Goal: Transaction & Acquisition: Obtain resource

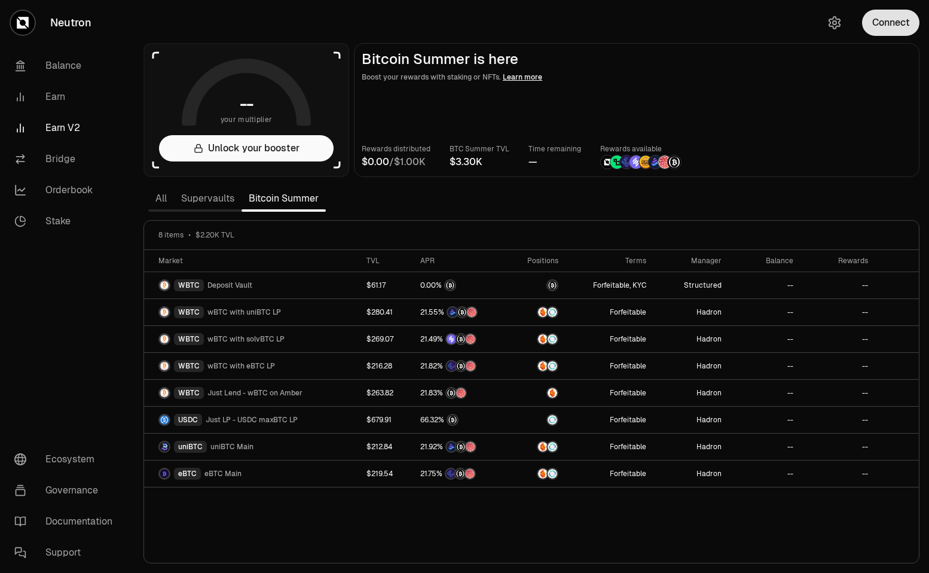
click at [894, 24] on button "Connect" at bounding box center [890, 23] width 57 height 26
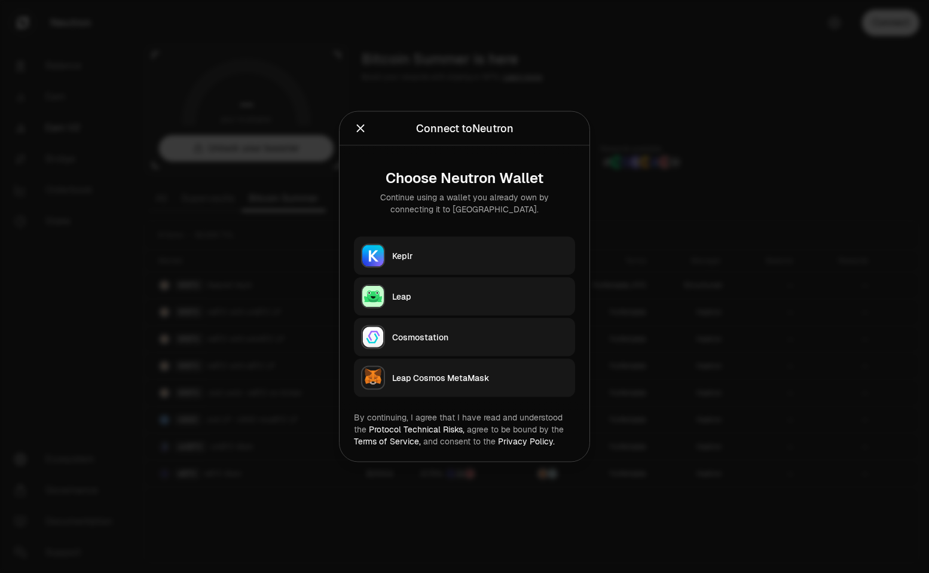
click at [405, 255] on div "Keplr" at bounding box center [480, 256] width 176 height 12
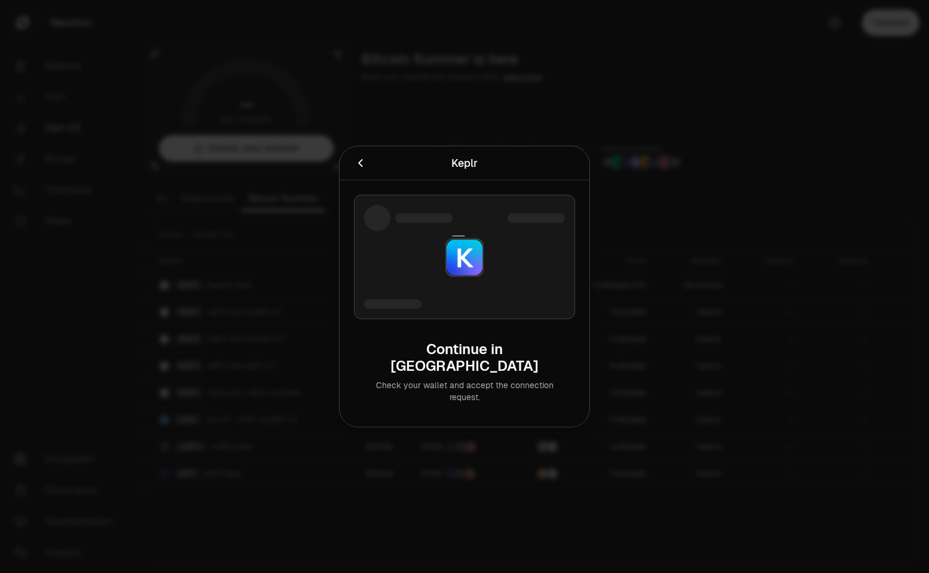
click at [380, 71] on div at bounding box center [464, 286] width 929 height 573
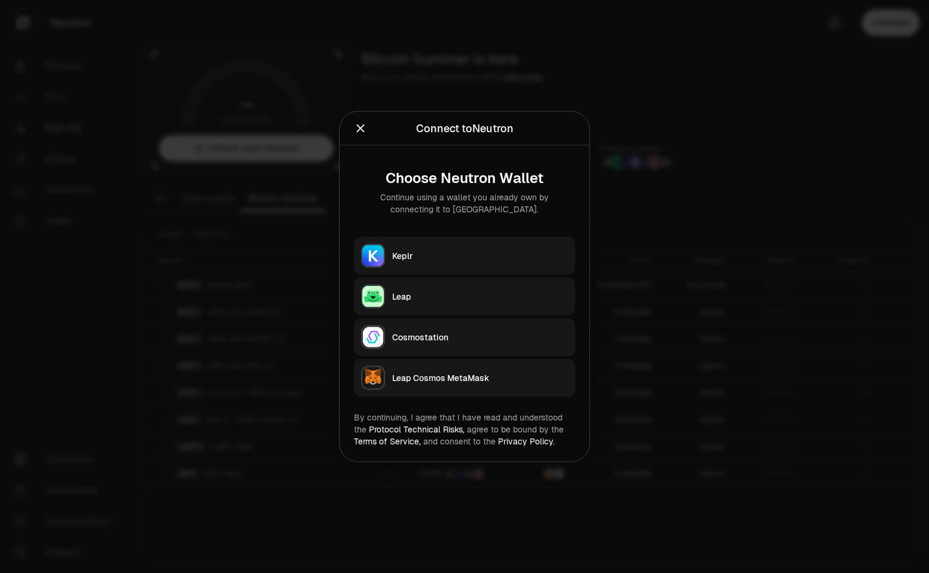
click at [402, 250] on div "Keplr" at bounding box center [480, 256] width 176 height 12
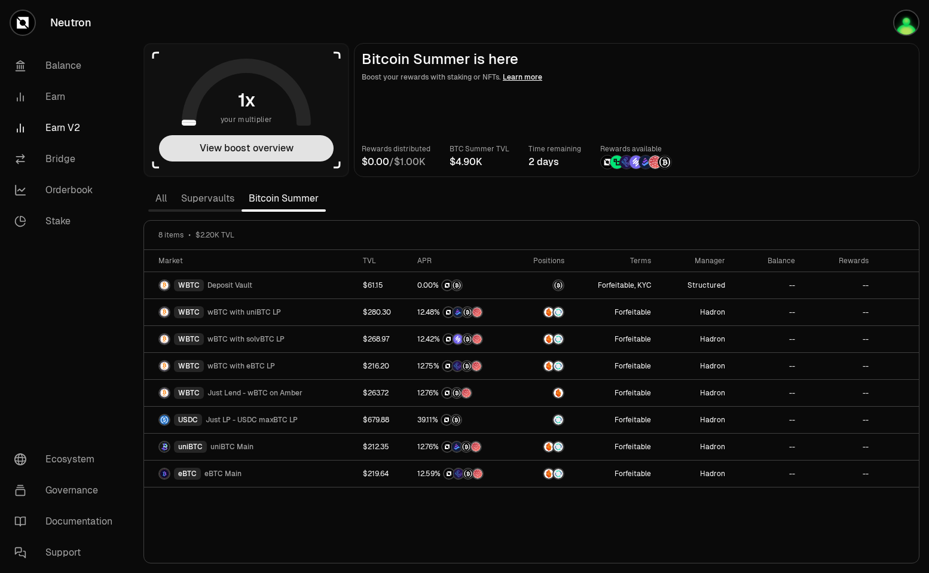
click at [256, 156] on button "View boost overview" at bounding box center [246, 148] width 175 height 26
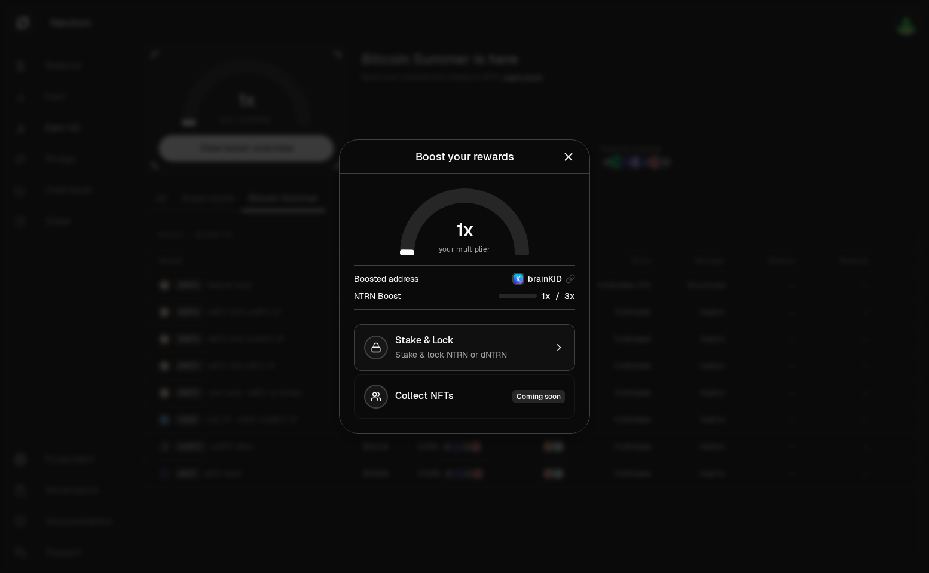
click at [554, 345] on icon "button" at bounding box center [559, 348] width 12 height 12
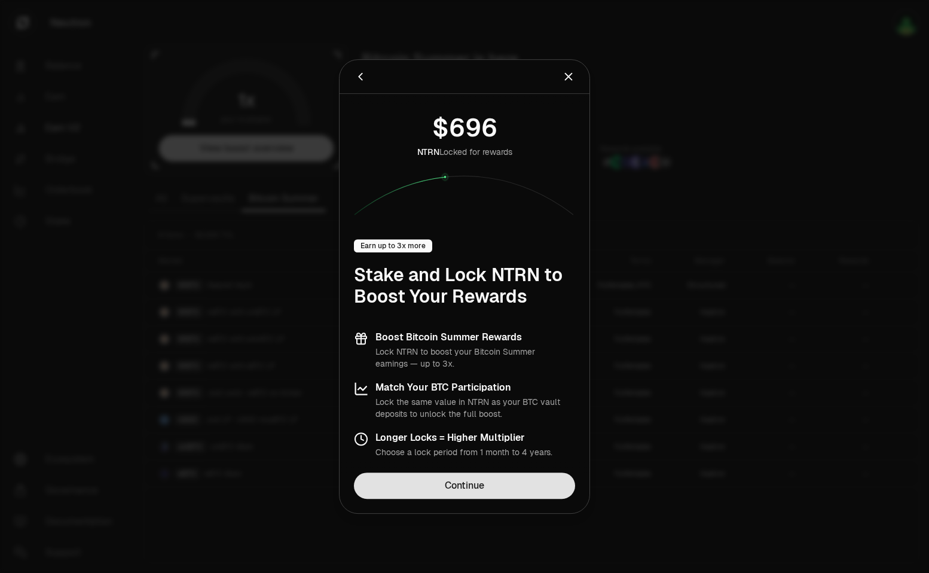
click at [485, 496] on link "Continue" at bounding box center [464, 486] width 221 height 26
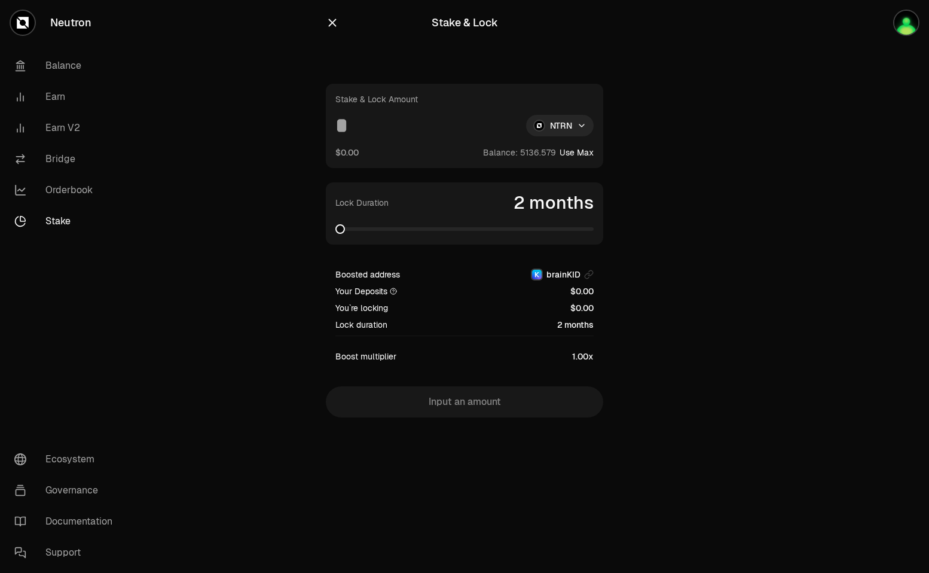
click at [574, 150] on button "Use Max" at bounding box center [577, 153] width 34 height 12
type input "**********"
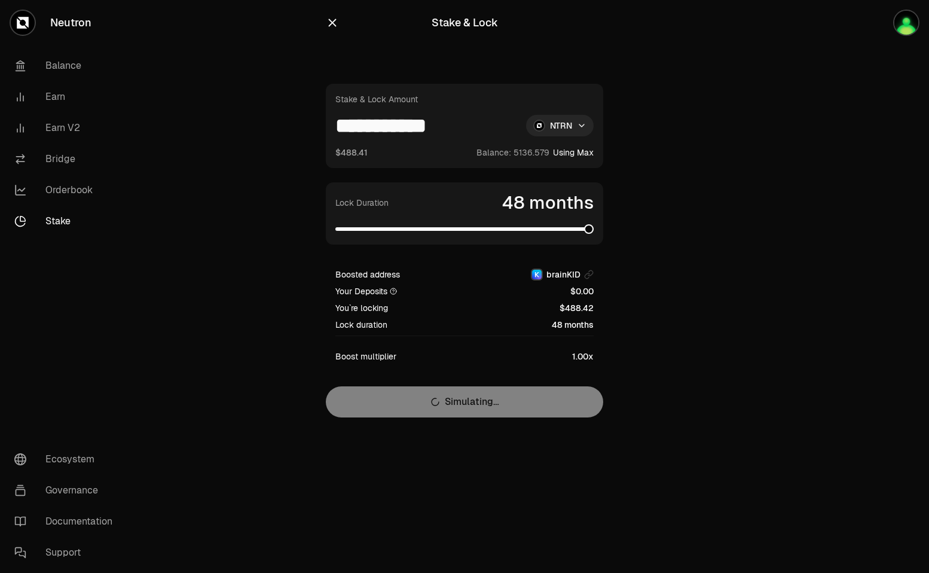
click at [631, 215] on section "**********" at bounding box center [465, 232] width 460 height 465
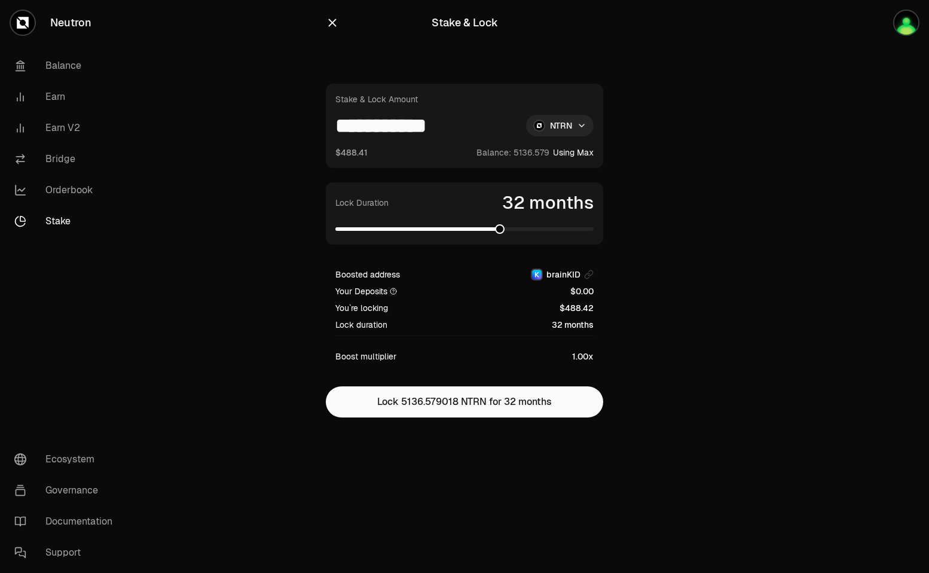
click at [500, 228] on span at bounding box center [465, 229] width 258 height 12
click at [594, 232] on span at bounding box center [589, 229] width 10 height 10
click at [642, 227] on section "**********" at bounding box center [465, 232] width 460 height 465
click at [334, 26] on icon "button" at bounding box center [332, 22] width 13 height 13
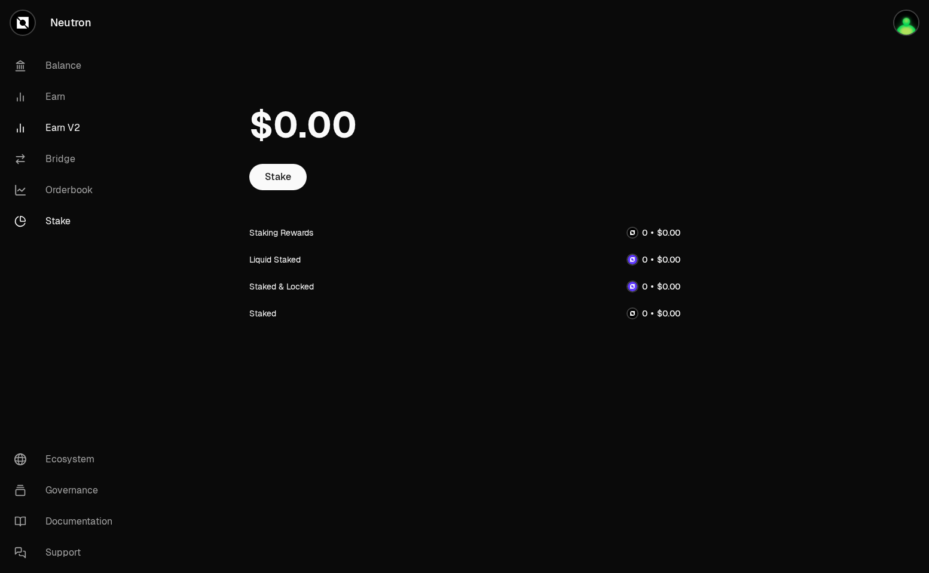
click at [62, 126] on link "Earn V2" at bounding box center [67, 127] width 124 height 31
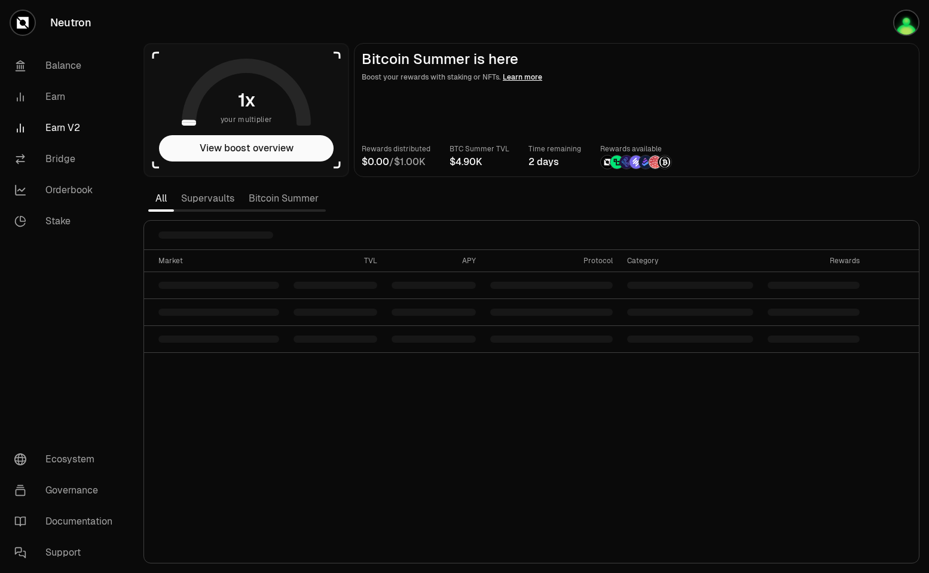
click at [274, 195] on link "Bitcoin Summer" at bounding box center [284, 199] width 84 height 24
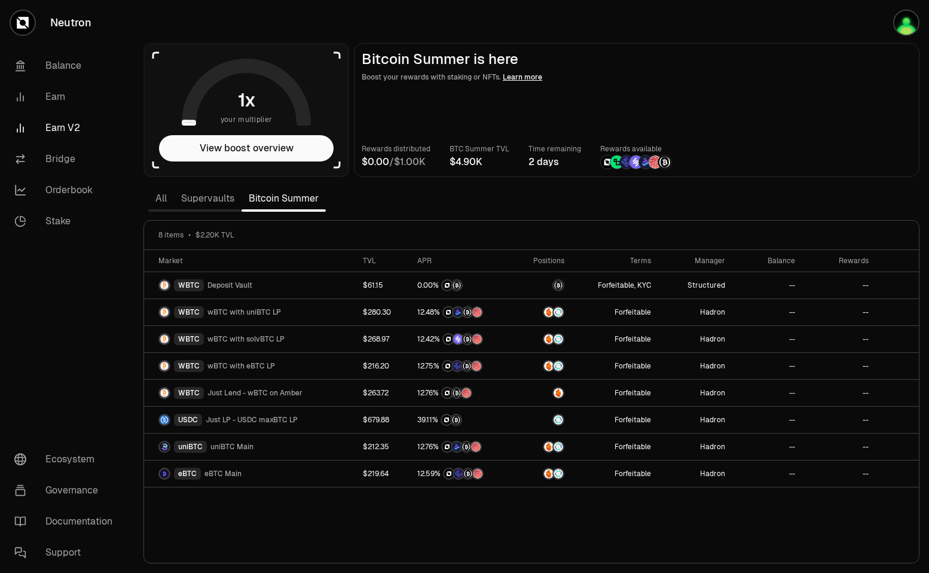
click at [214, 193] on link "Supervaults" at bounding box center [208, 199] width 68 height 24
